Goal: Task Accomplishment & Management: Manage account settings

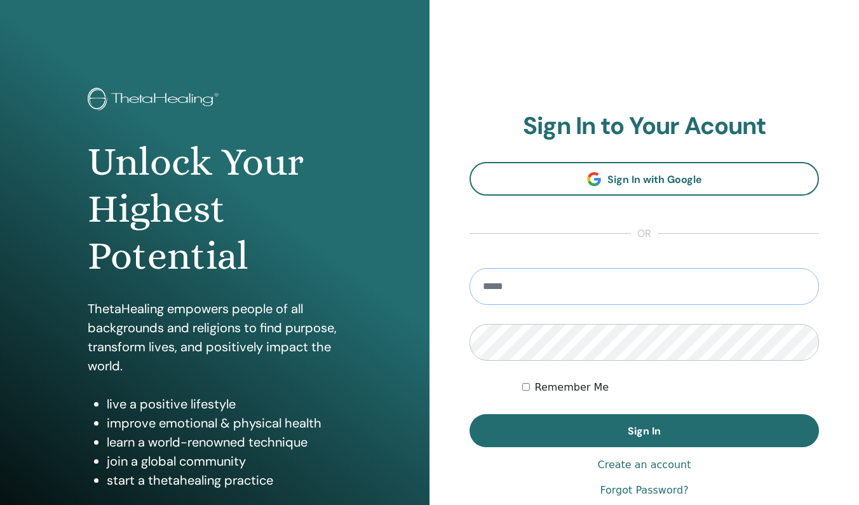
type input "**********"
click at [644, 431] on button "Sign In" at bounding box center [643, 430] width 349 height 33
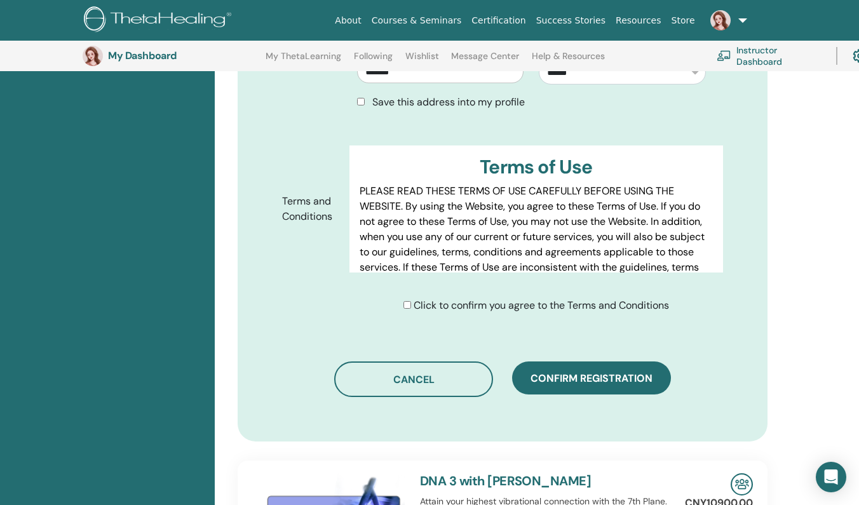
scroll to position [617, 0]
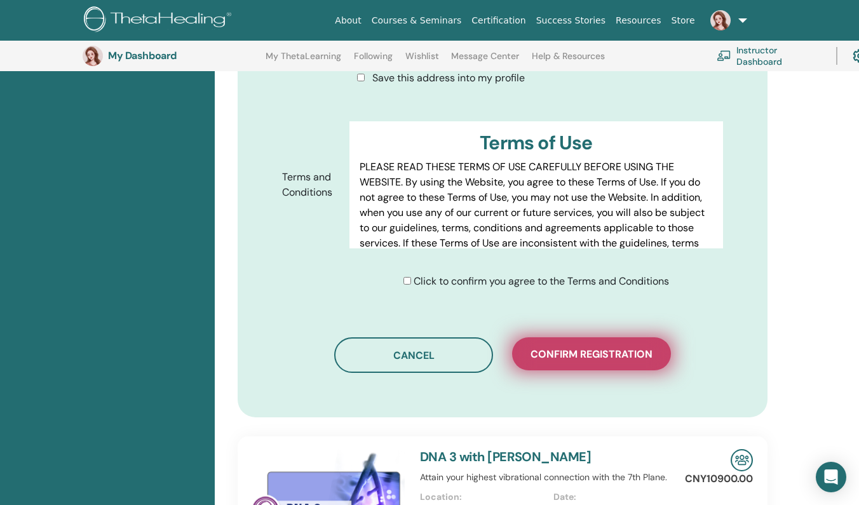
click at [575, 347] on span "Confirm registration" at bounding box center [591, 353] width 122 height 13
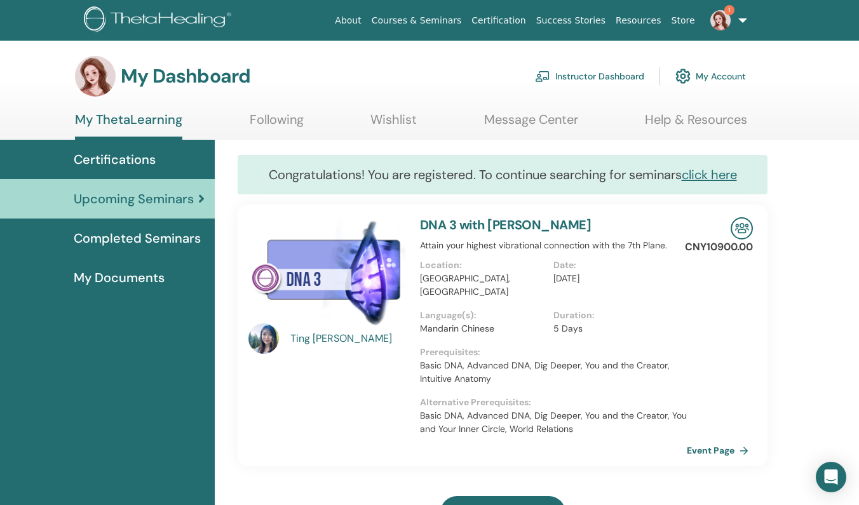
click at [718, 18] on img at bounding box center [720, 20] width 20 height 20
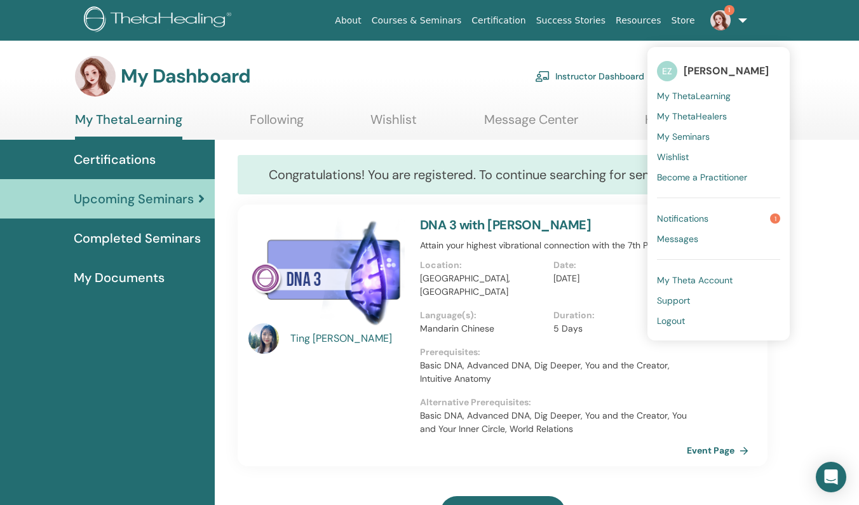
click at [721, 215] on link "Notifications 1" at bounding box center [718, 218] width 123 height 20
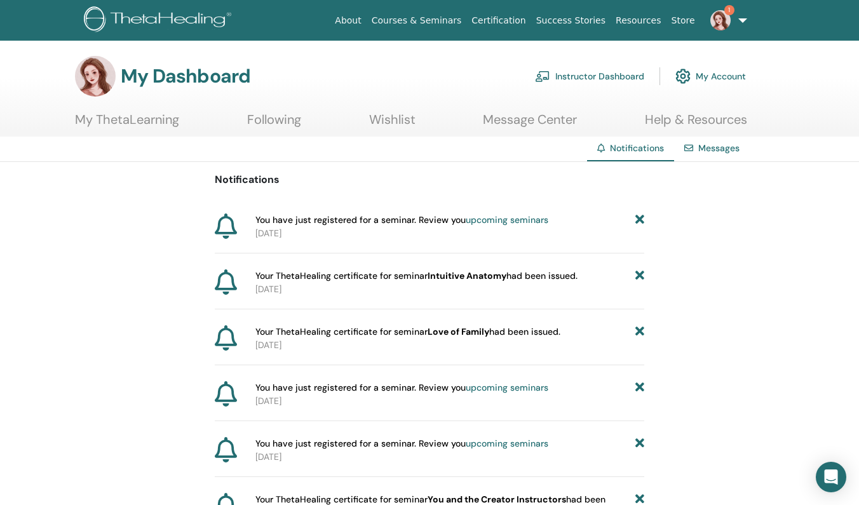
click at [425, 280] on span "Your ThetaHealing certificate for seminar Intuitive Anatomy had been issued." at bounding box center [416, 275] width 322 height 13
click at [608, 72] on link "Instructor Dashboard" at bounding box center [589, 76] width 109 height 28
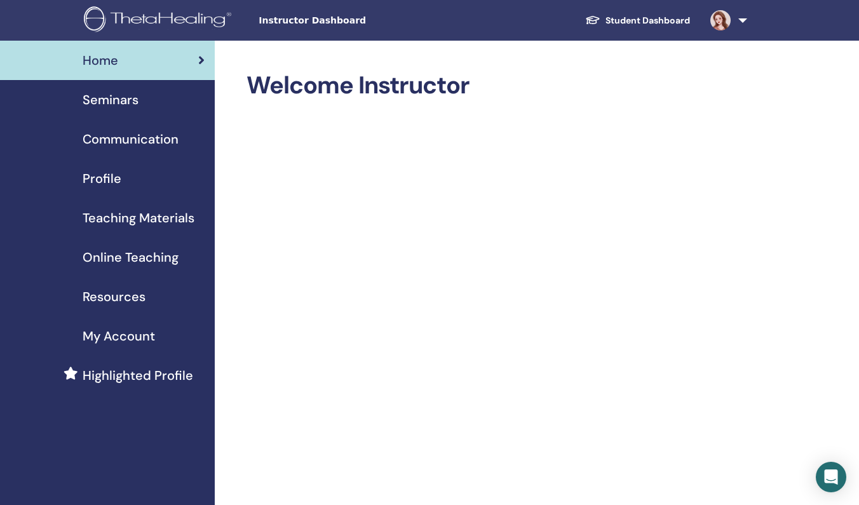
click at [95, 107] on span "Seminars" at bounding box center [111, 99] width 56 height 19
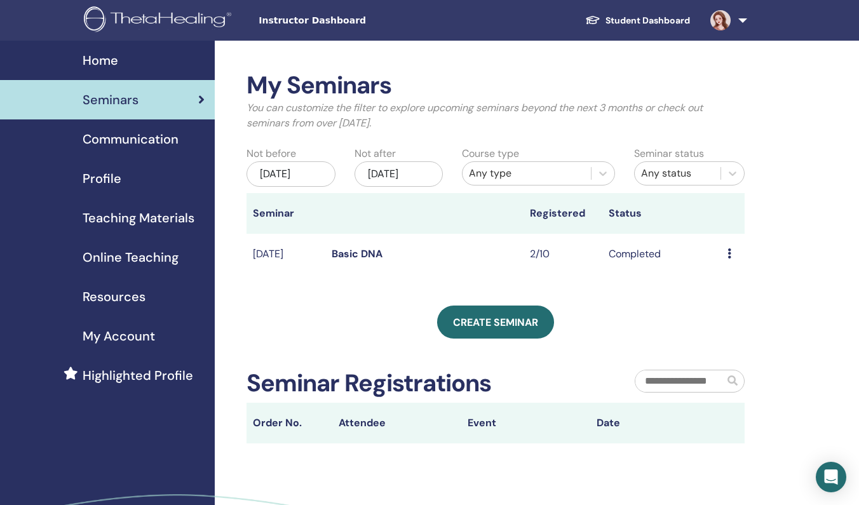
scroll to position [15, 0]
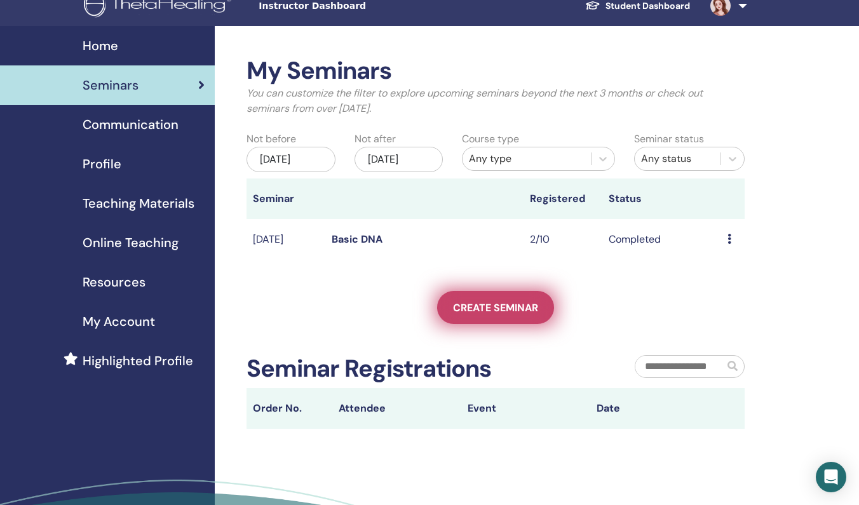
click at [486, 309] on span "Create seminar" at bounding box center [495, 307] width 85 height 13
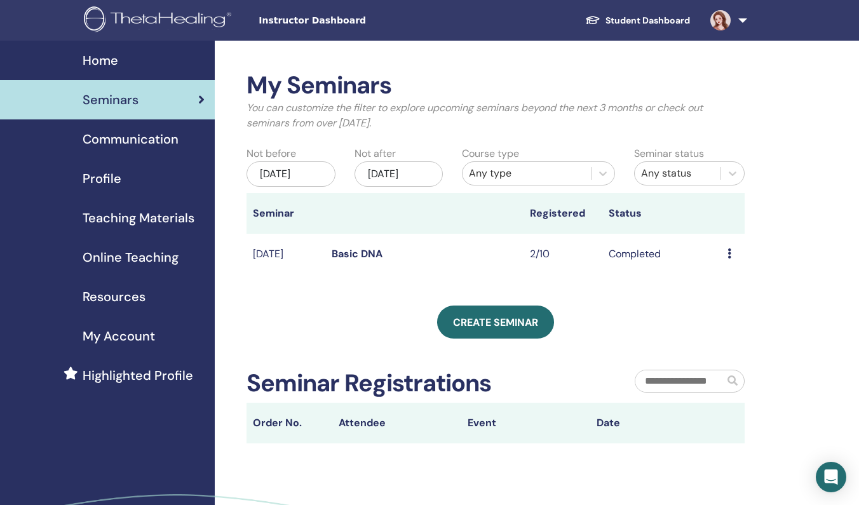
scroll to position [0, 0]
click at [165, 156] on link "Communication" at bounding box center [107, 138] width 215 height 39
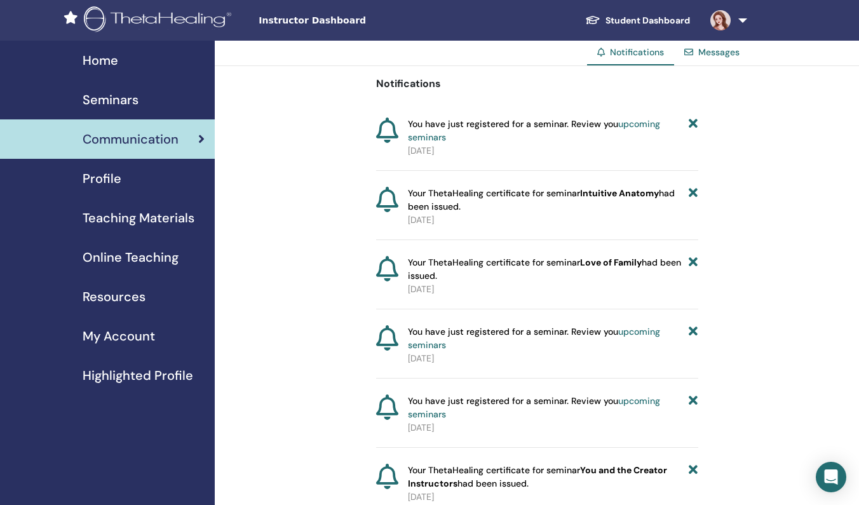
click at [165, 188] on link "Profile" at bounding box center [107, 178] width 215 height 39
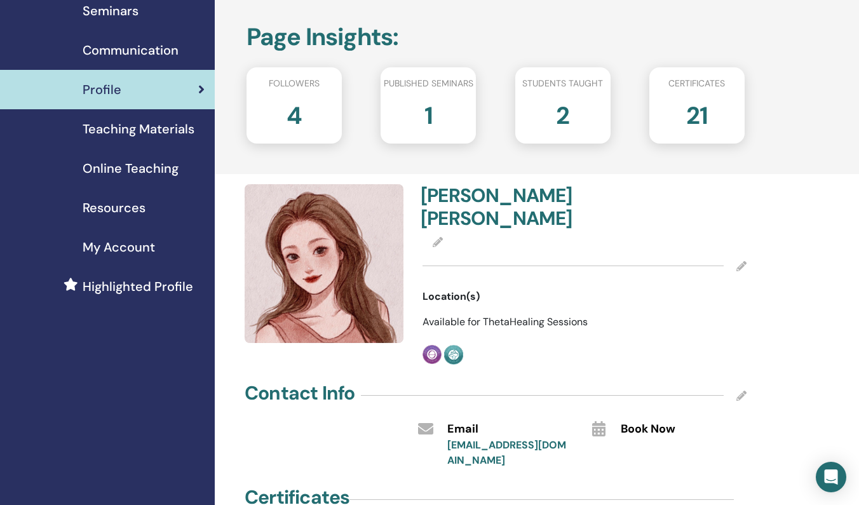
scroll to position [83, 0]
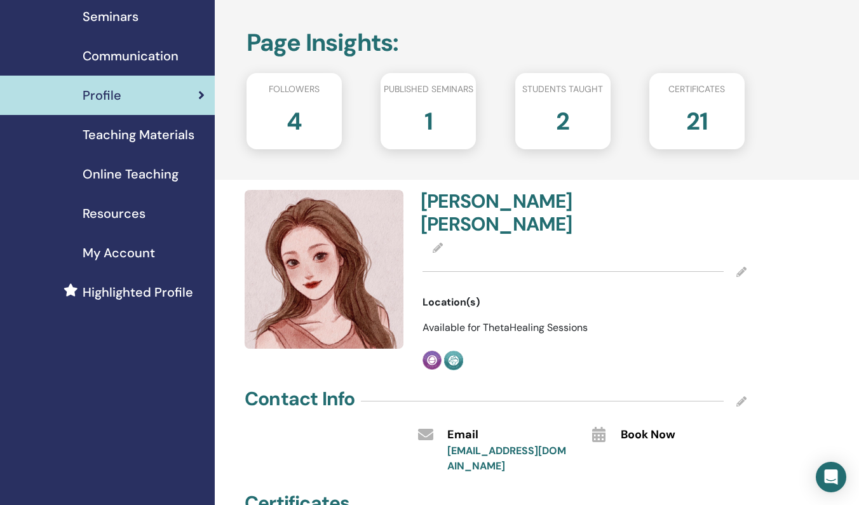
click at [156, 136] on span "Teaching Materials" at bounding box center [139, 134] width 112 height 19
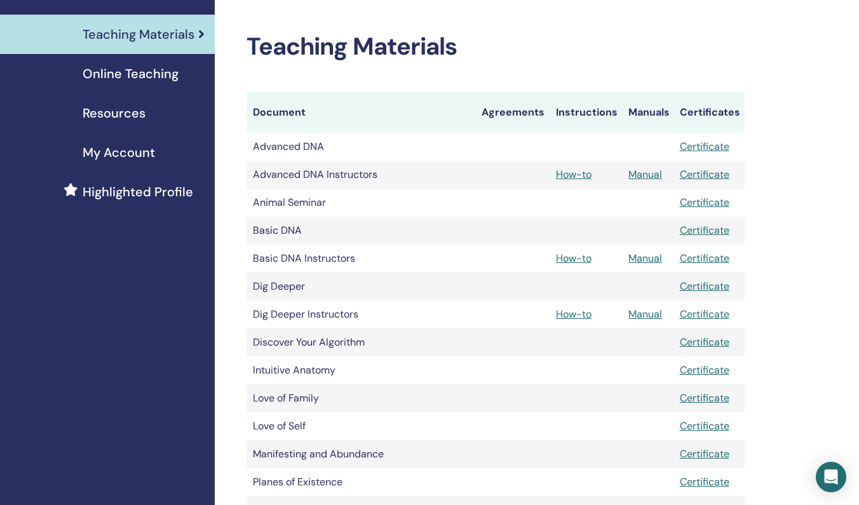
scroll to position [138, 0]
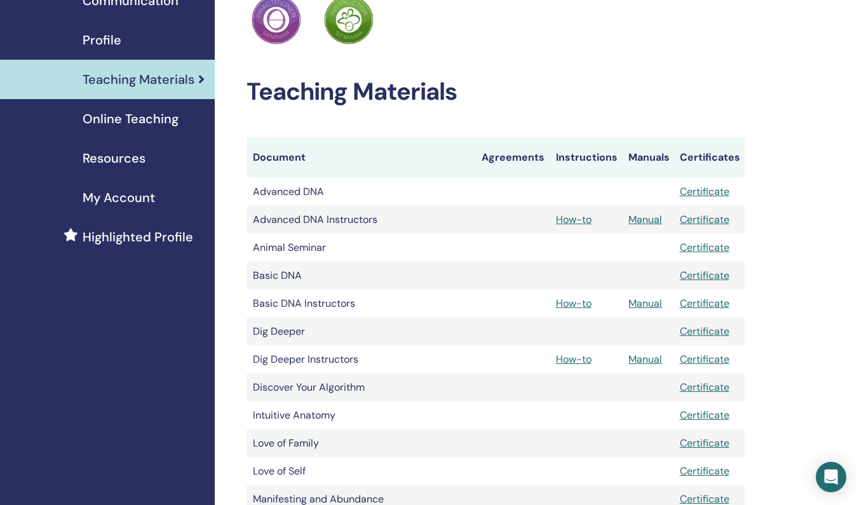
click at [161, 199] on div "My Account" at bounding box center [107, 197] width 194 height 19
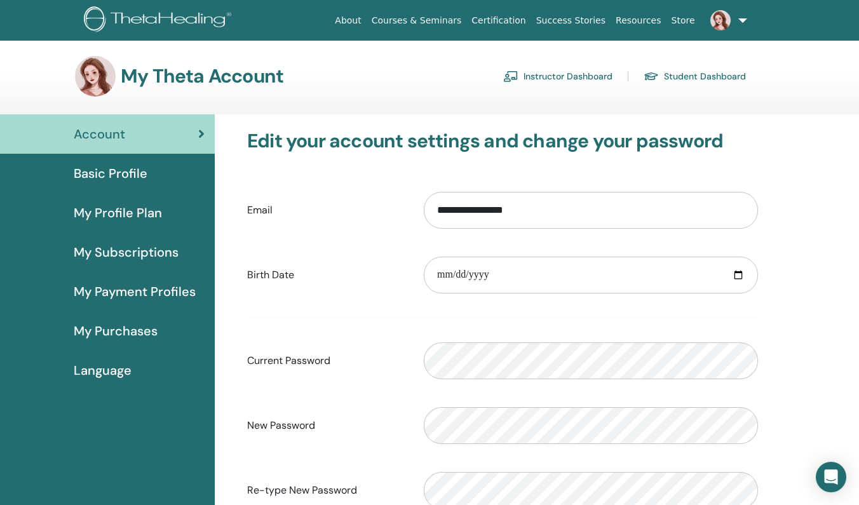
click at [149, 225] on link "My Profile Plan" at bounding box center [107, 212] width 215 height 39
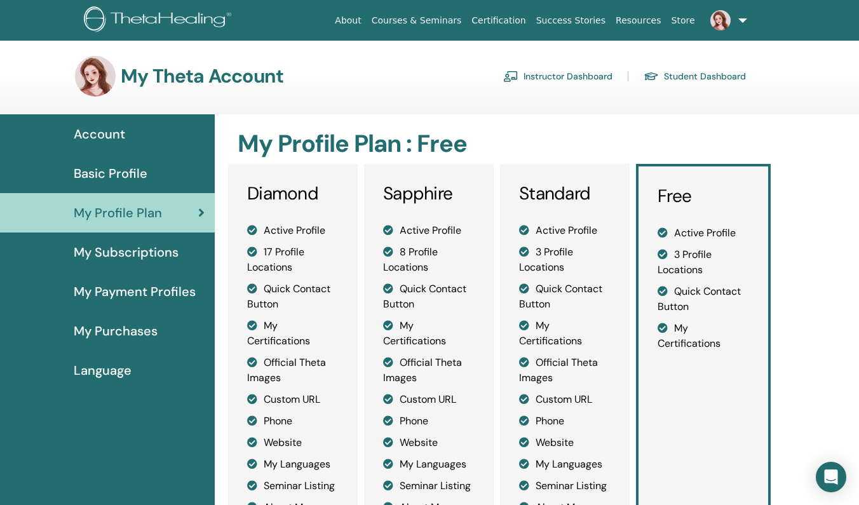
click at [157, 168] on div "Basic Profile" at bounding box center [107, 173] width 194 height 19
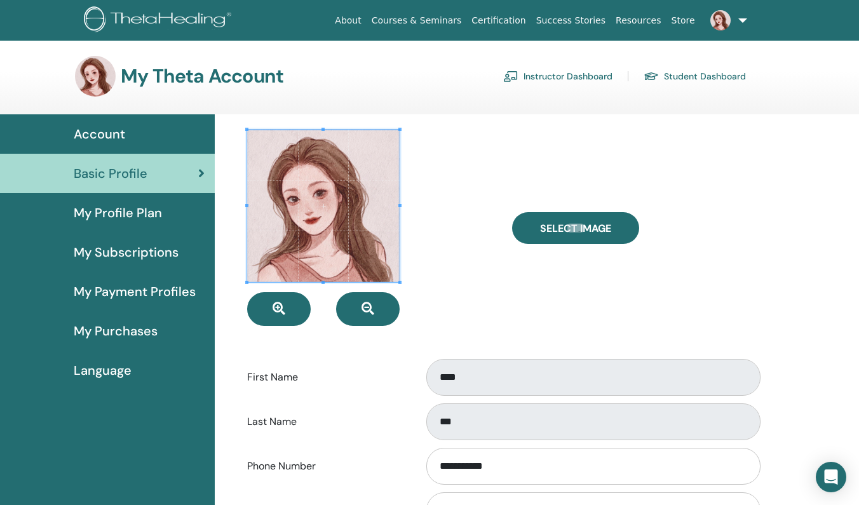
scroll to position [42, 0]
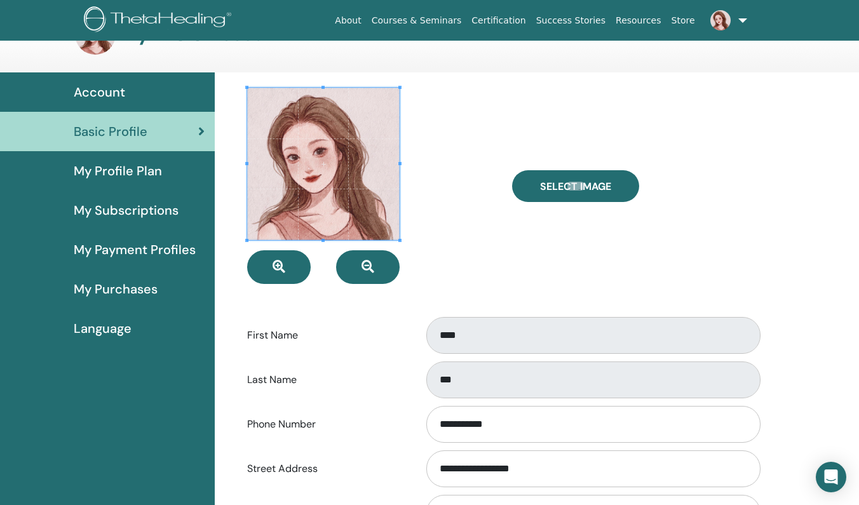
click at [160, 204] on span "My Subscriptions" at bounding box center [126, 210] width 105 height 19
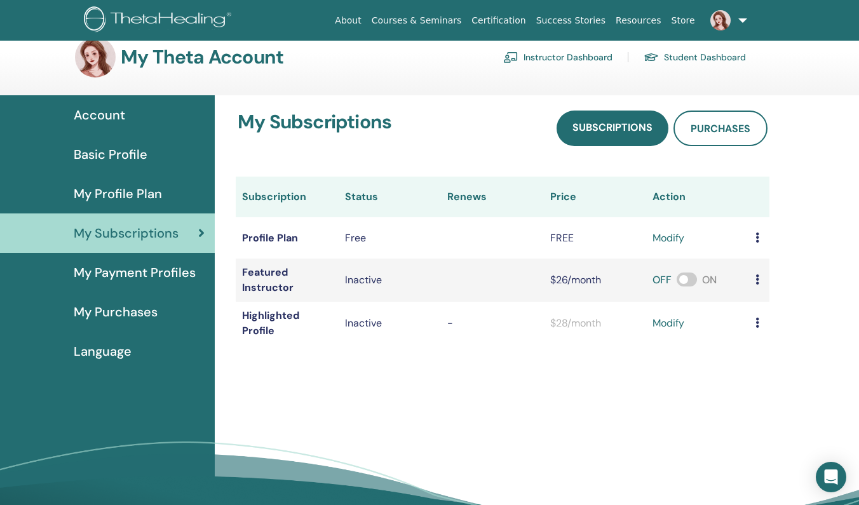
scroll to position [32, 0]
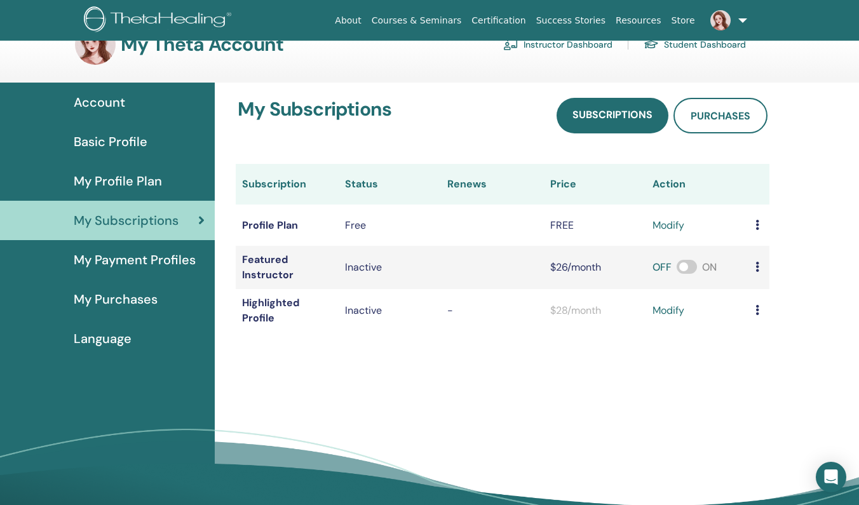
click at [163, 269] on link "My Payment Profiles" at bounding box center [107, 259] width 215 height 39
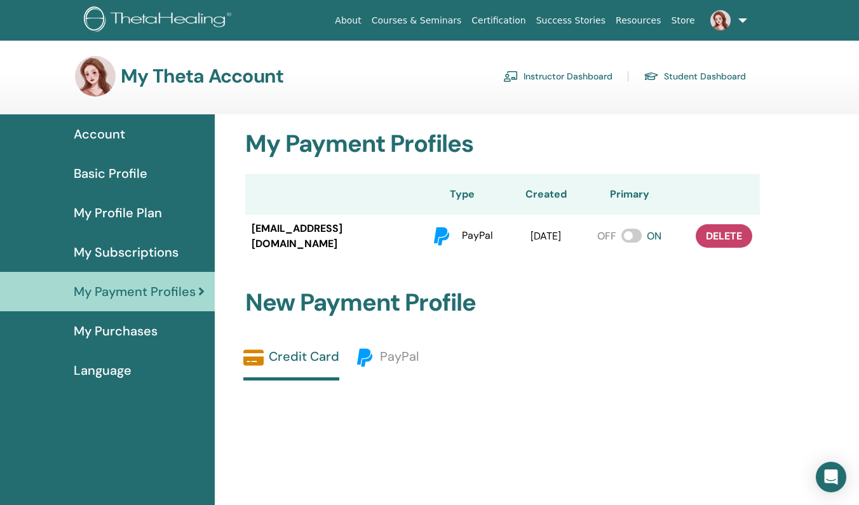
click at [172, 331] on div "My Purchases" at bounding box center [107, 330] width 194 height 19
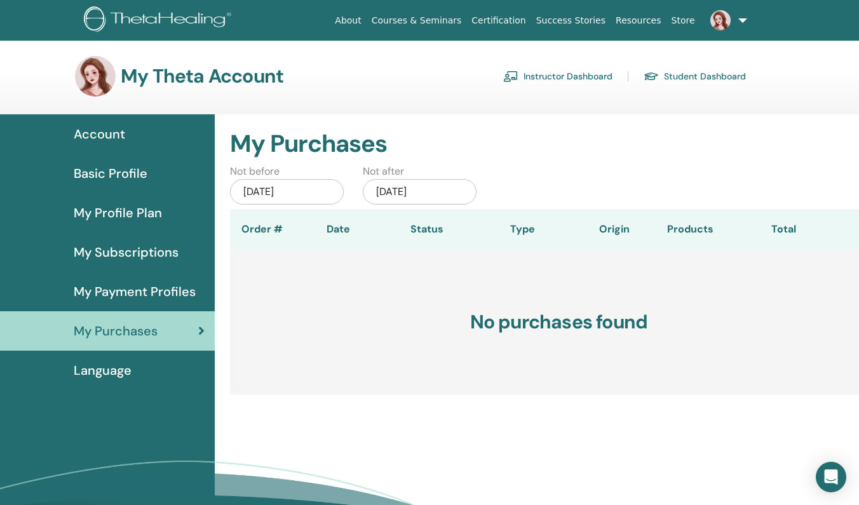
click at [169, 370] on div "Language" at bounding box center [107, 370] width 194 height 19
